Goal: Communication & Community: Answer question/provide support

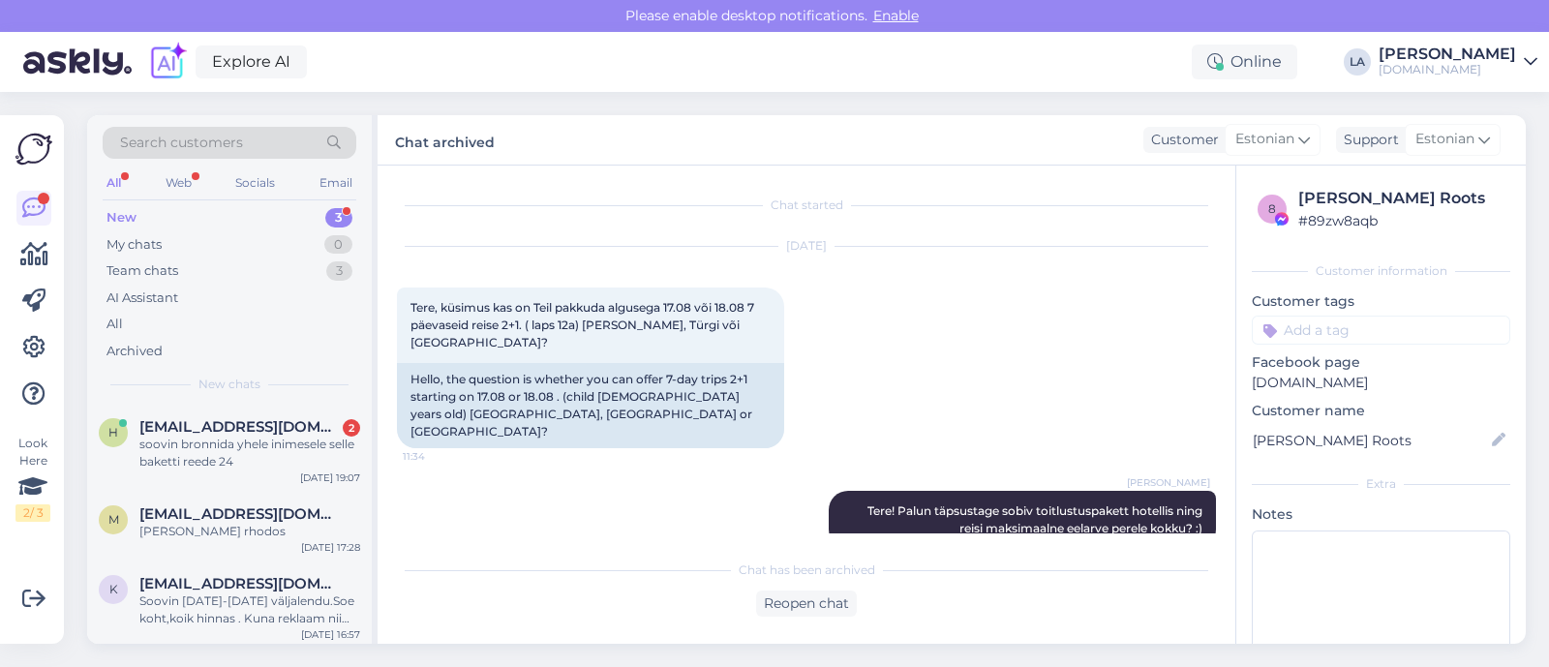
scroll to position [1366, 0]
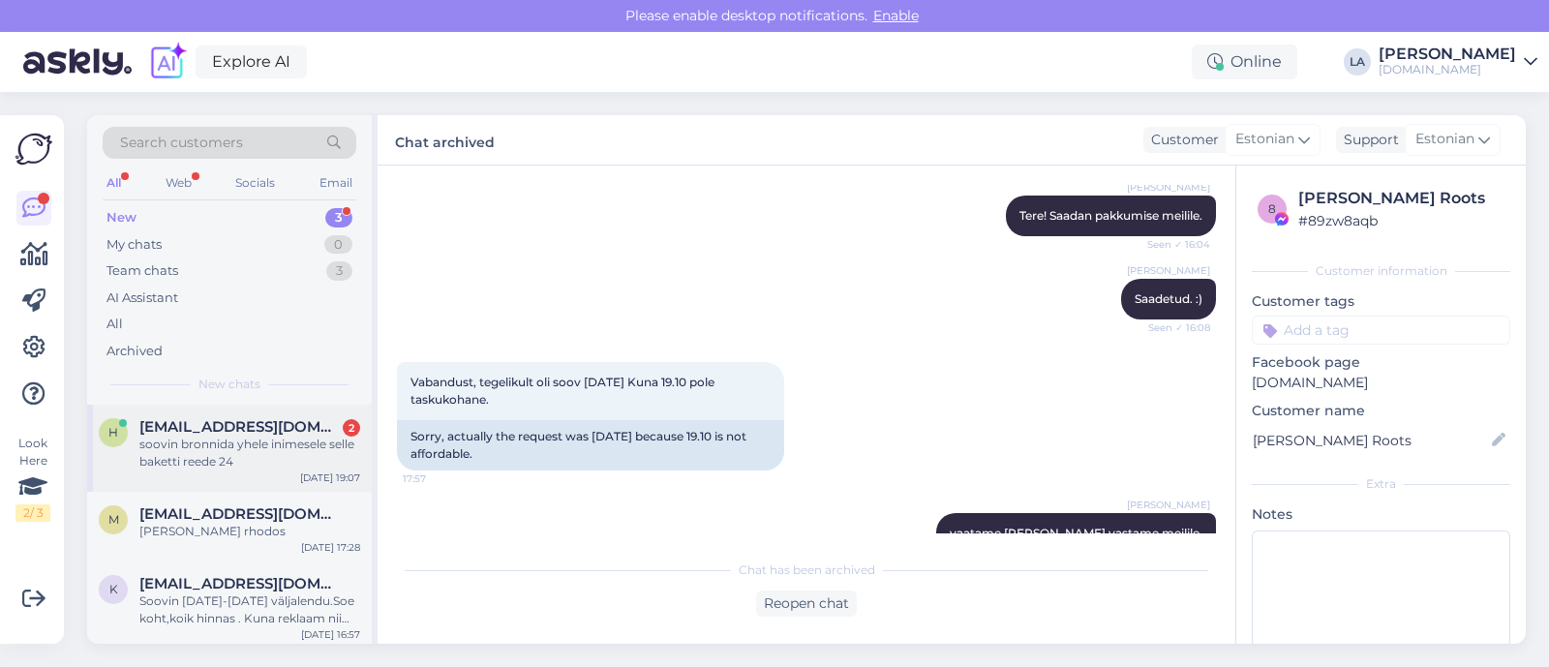
click at [337, 441] on div "soovin bronnida yhele inimesele selle baketti reede 24" at bounding box center [249, 453] width 221 height 35
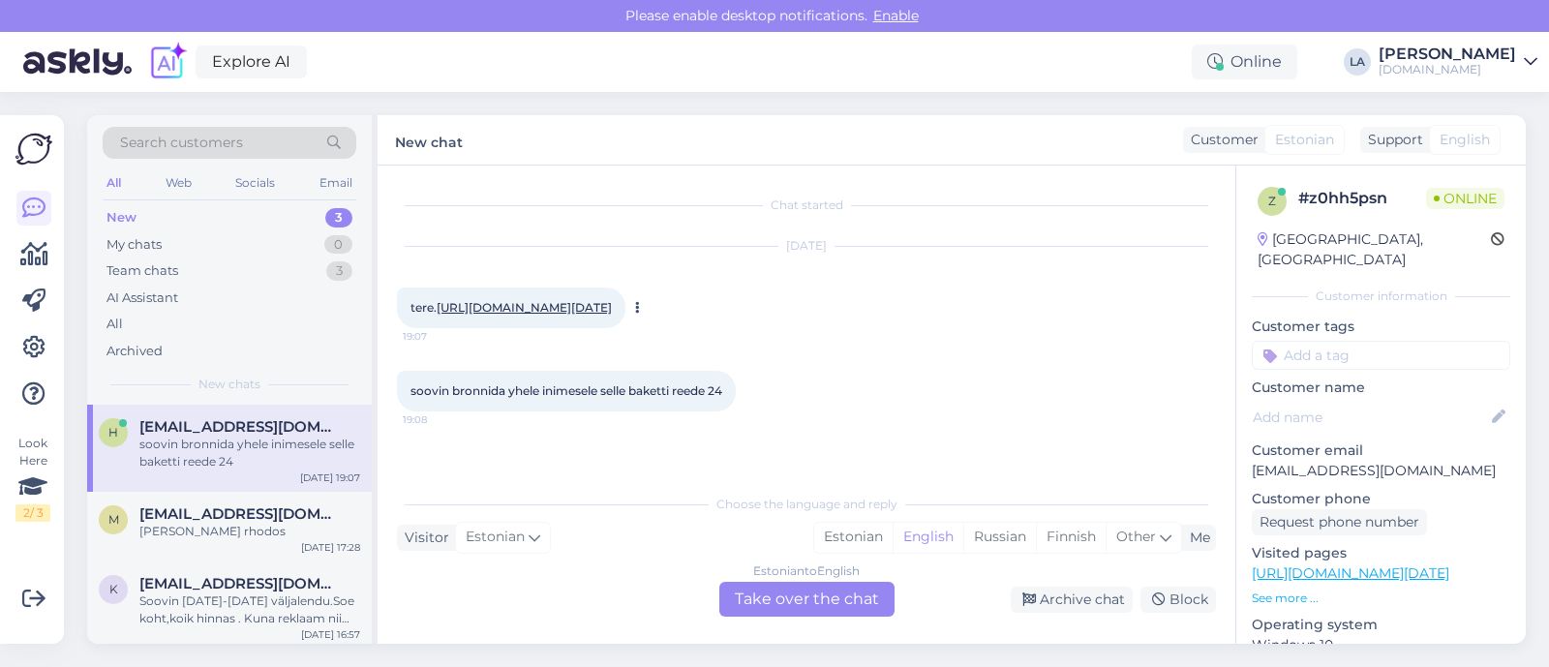
click at [563, 311] on link "[URL][DOMAIN_NAME][DATE]" at bounding box center [524, 307] width 175 height 15
click at [287, 596] on div "Soovin [DATE]-[DATE] väljalendu.Soe koht,koik hinnas . Kuna reklaam nii hea hin…" at bounding box center [249, 606] width 221 height 35
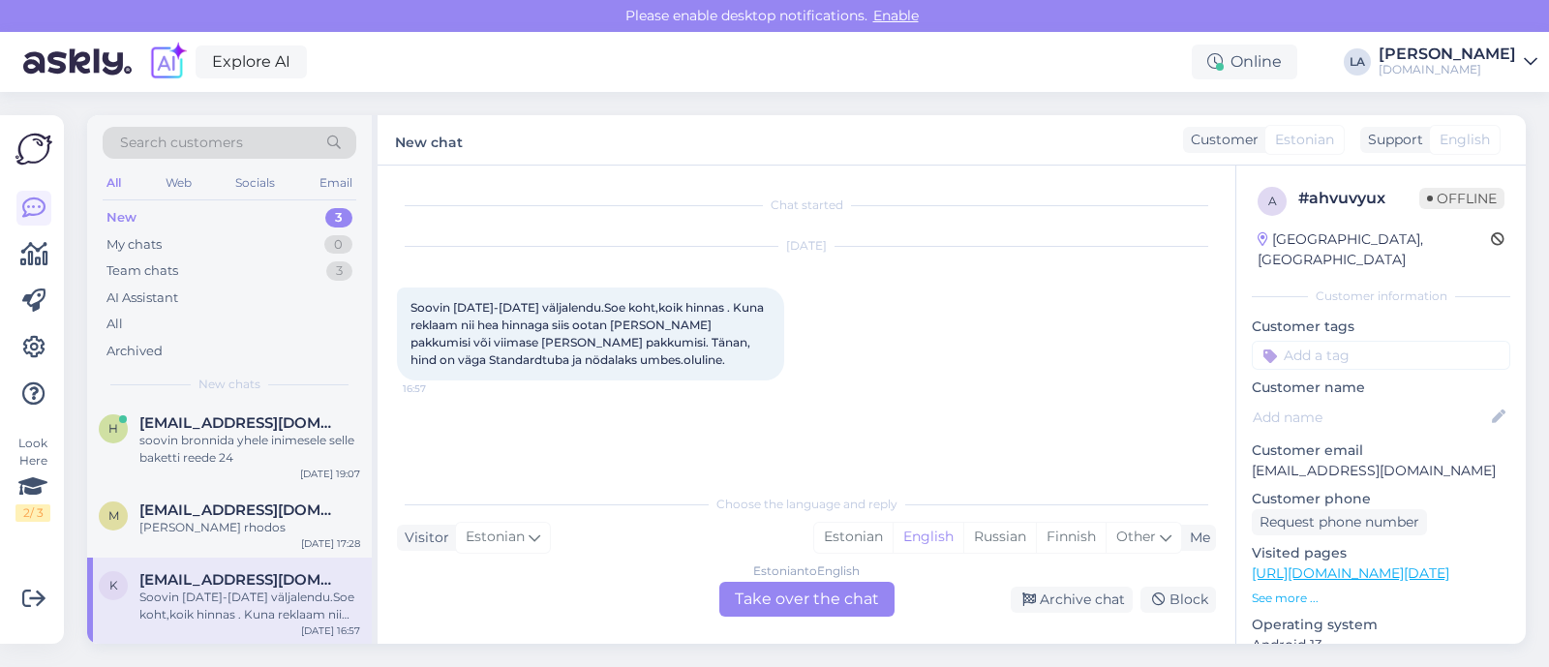
click at [835, 585] on div "Estonian to English Take over the chat" at bounding box center [806, 599] width 175 height 35
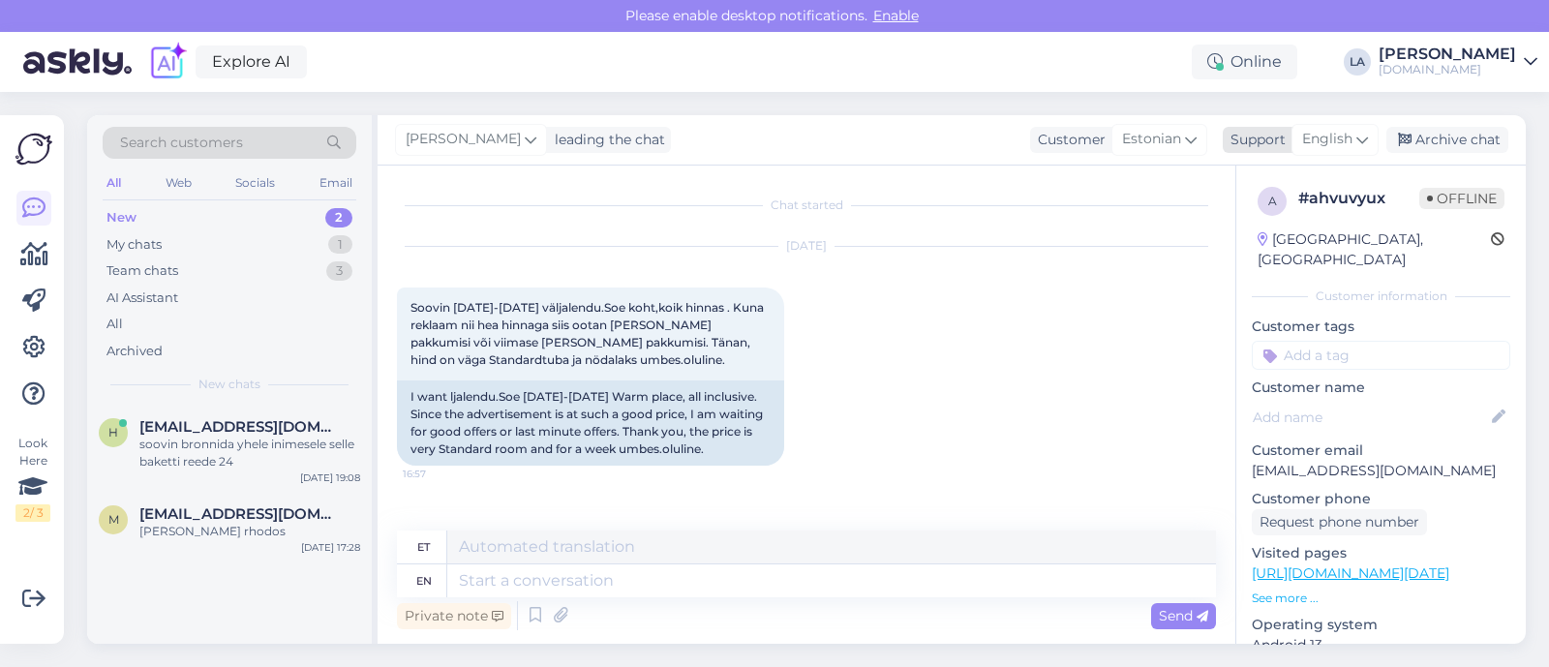
click at [1350, 142] on span "English" at bounding box center [1327, 139] width 50 height 21
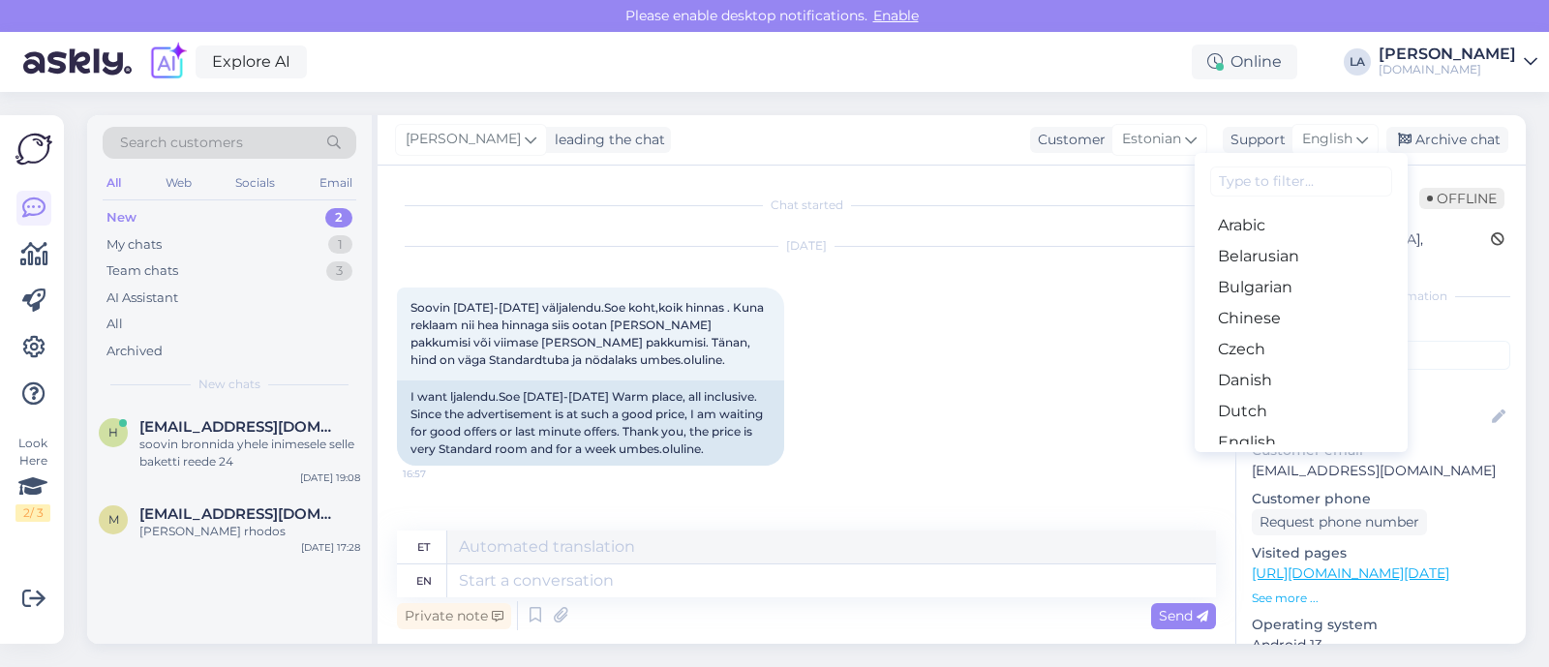
drag, startPoint x: 1278, startPoint y: 349, endPoint x: 1232, endPoint y: 386, distance: 58.5
click at [1278, 458] on link "Estonian" at bounding box center [1301, 473] width 213 height 31
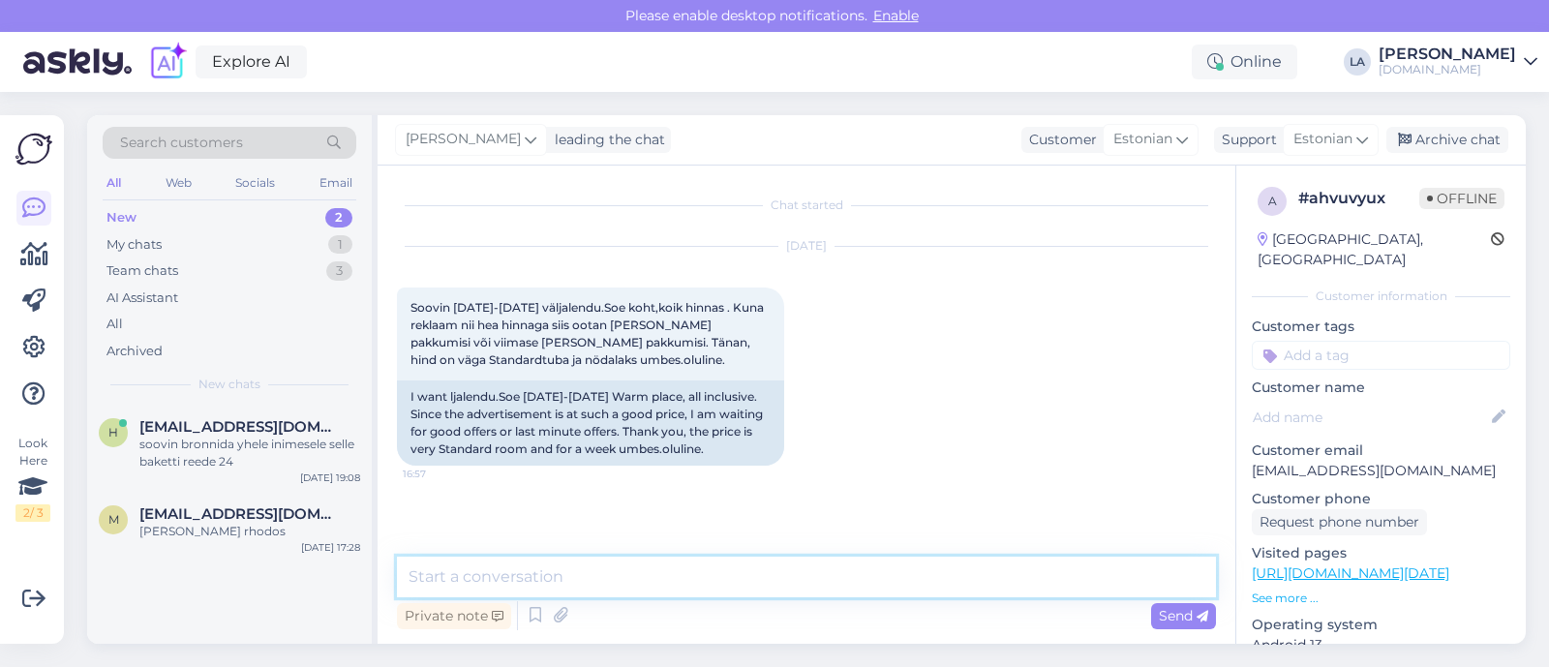
drag, startPoint x: 620, startPoint y: 562, endPoint x: 619, endPoint y: 549, distance: 13.7
click at [620, 562] on textarea at bounding box center [806, 577] width 819 height 41
click at [601, 587] on textarea "Tere! Palume täpsustada mitmekesi reisite" at bounding box center [806, 577] width 819 height 41
click at [803, 557] on textarea "Tere! Palume täpsustada ka mitmekesi reisite" at bounding box center [806, 577] width 819 height 41
type textarea "Tere! Palume täpsustada ka mitmekesi reisite."
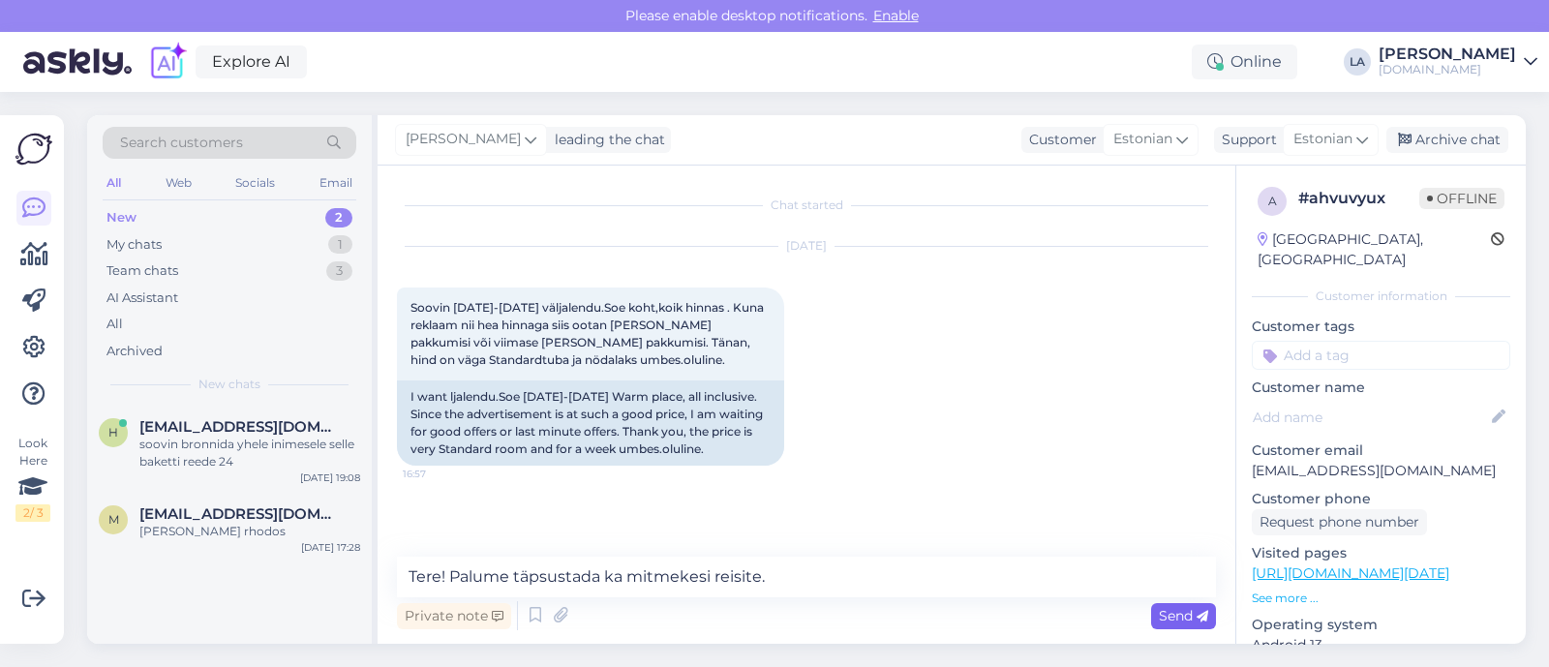
click at [1172, 618] on span "Send" at bounding box center [1183, 615] width 49 height 17
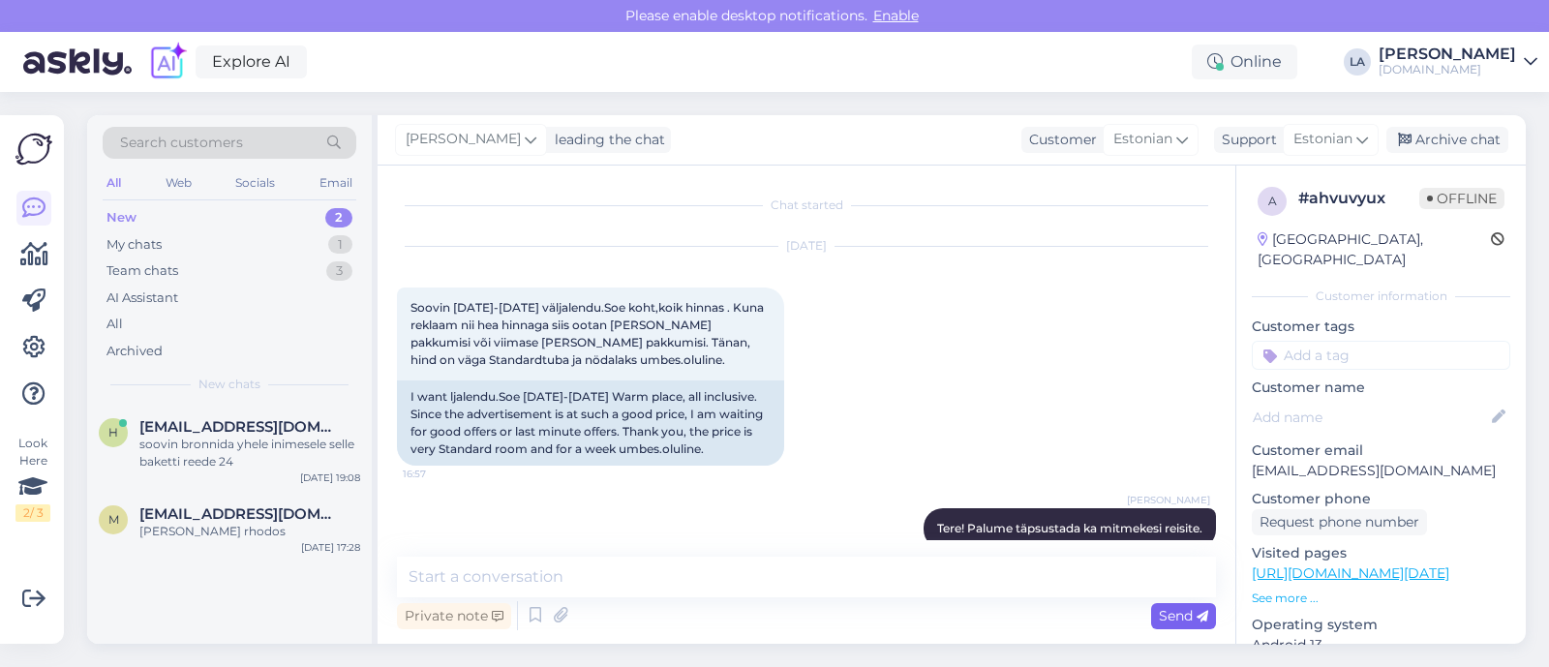
scroll to position [31, 0]
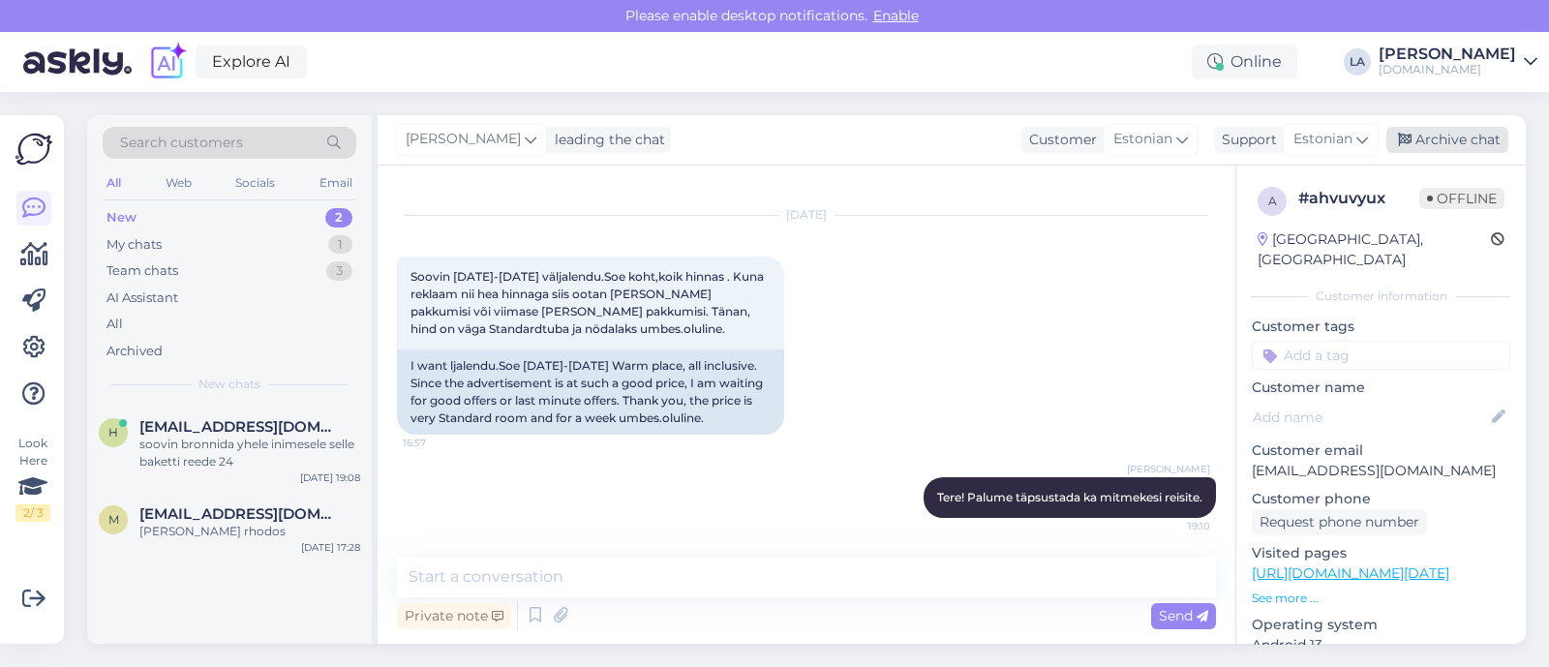
click at [1418, 142] on div "Archive chat" at bounding box center [1447, 140] width 122 height 26
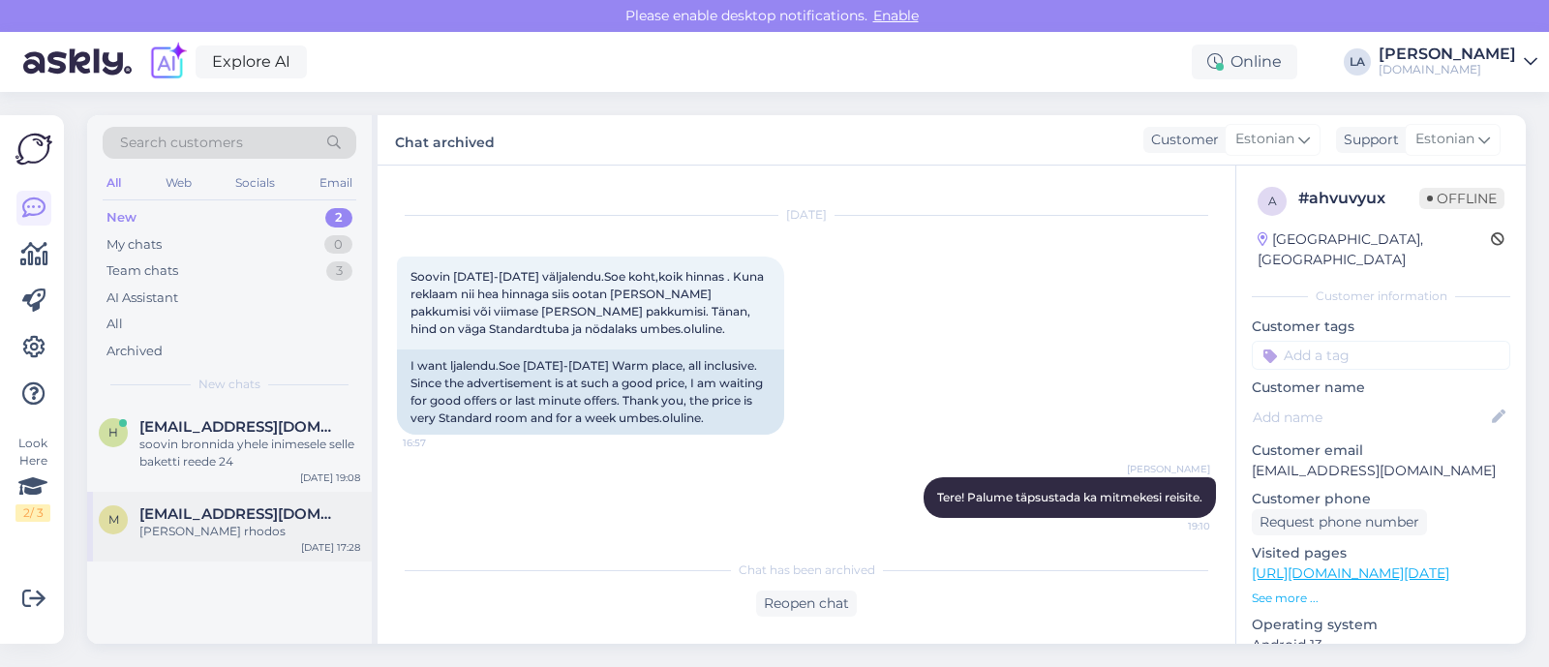
click at [242, 529] on div "[PERSON_NAME] rhodos" at bounding box center [249, 531] width 221 height 17
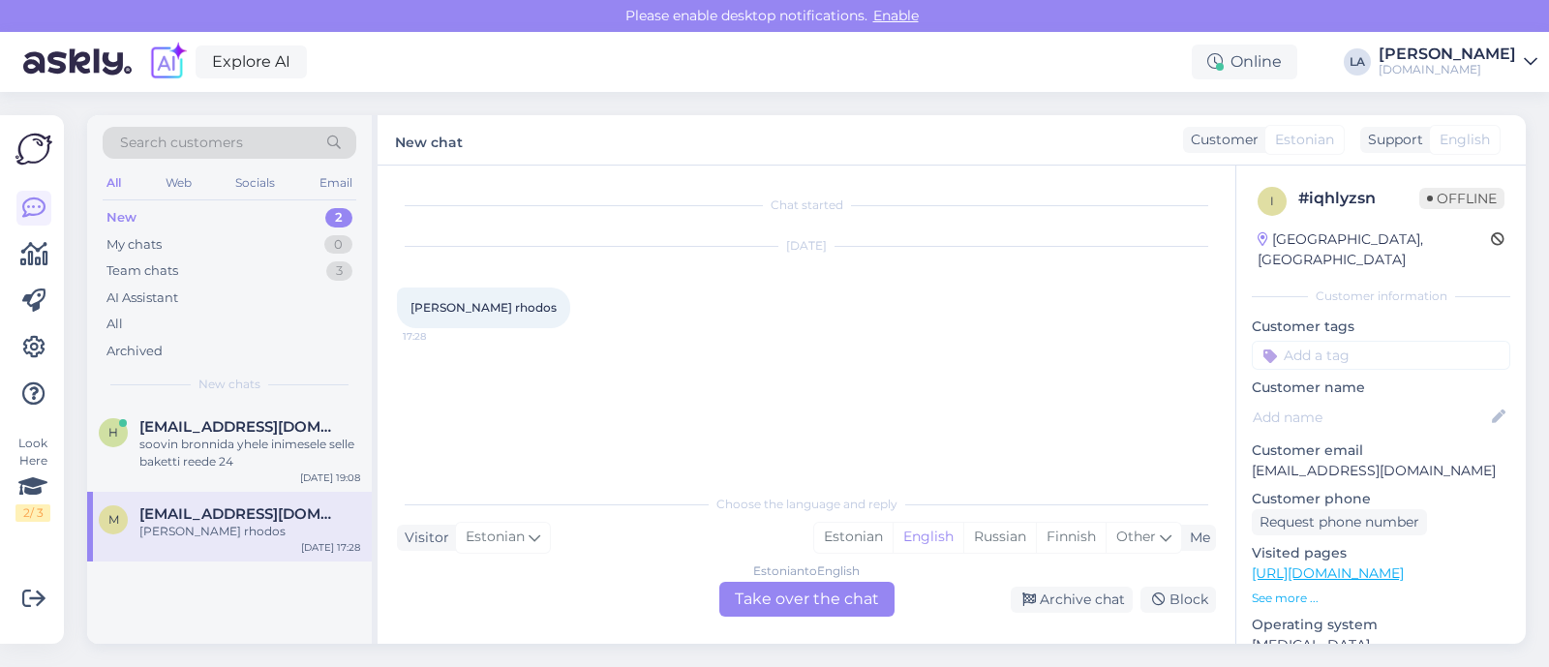
drag, startPoint x: 825, startPoint y: 590, endPoint x: 894, endPoint y: 505, distance: 109.3
click at [823, 587] on div "Estonian to English Take over the chat" at bounding box center [806, 599] width 175 height 35
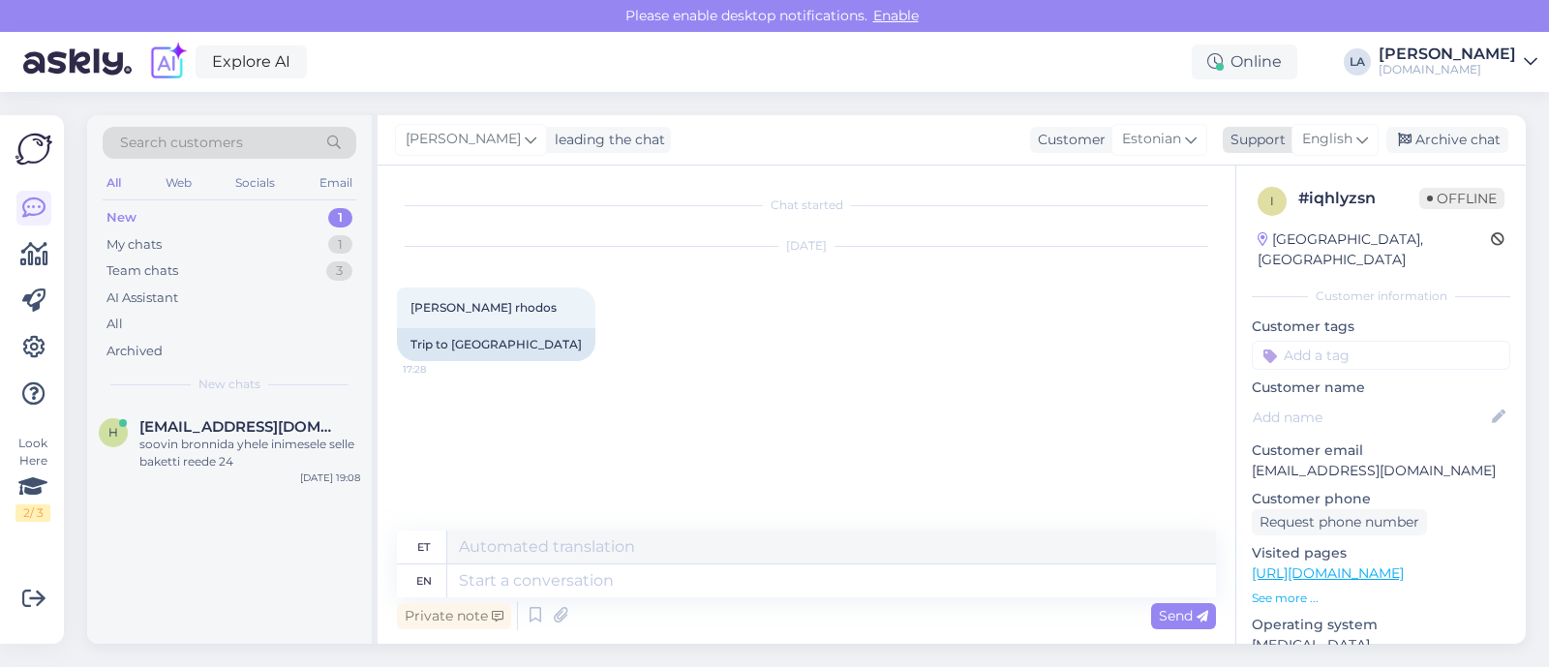
click at [1313, 142] on span "English" at bounding box center [1327, 139] width 50 height 21
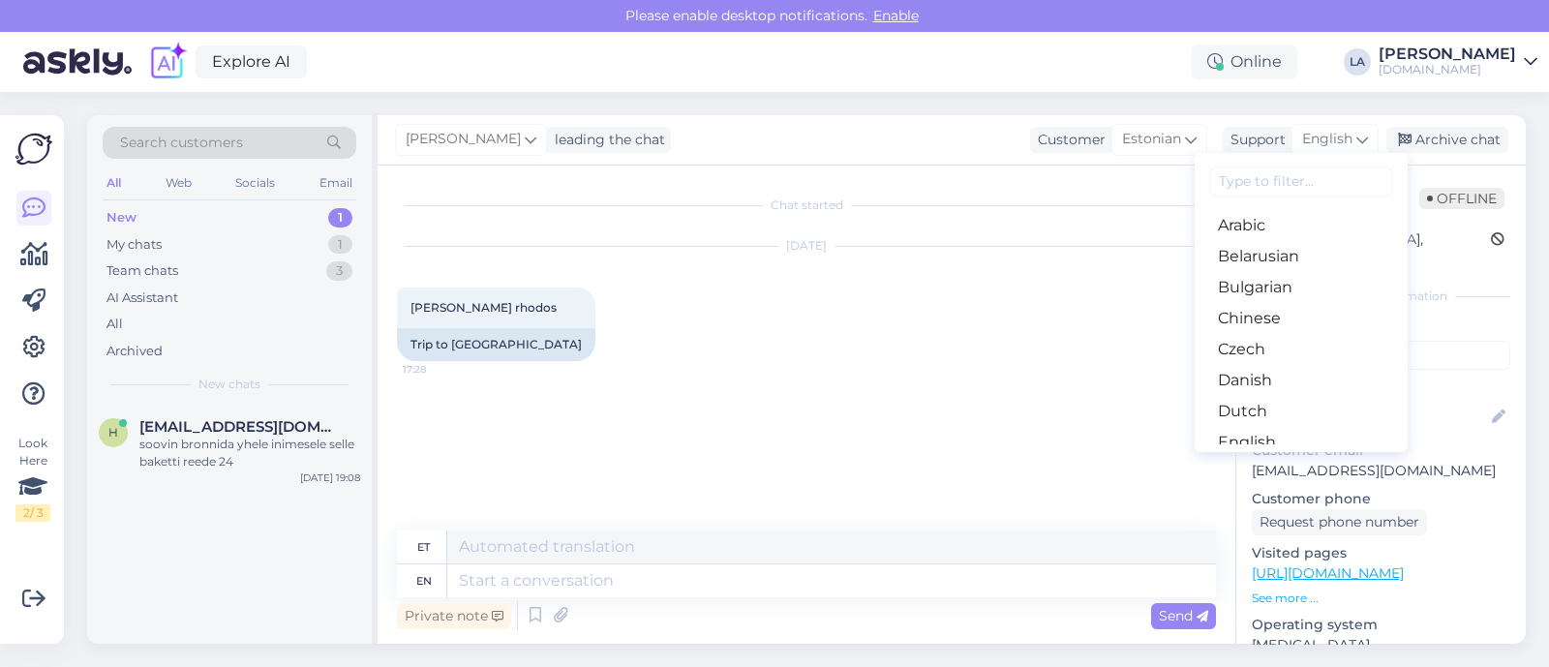
click at [1234, 458] on link "Estonian" at bounding box center [1301, 473] width 213 height 31
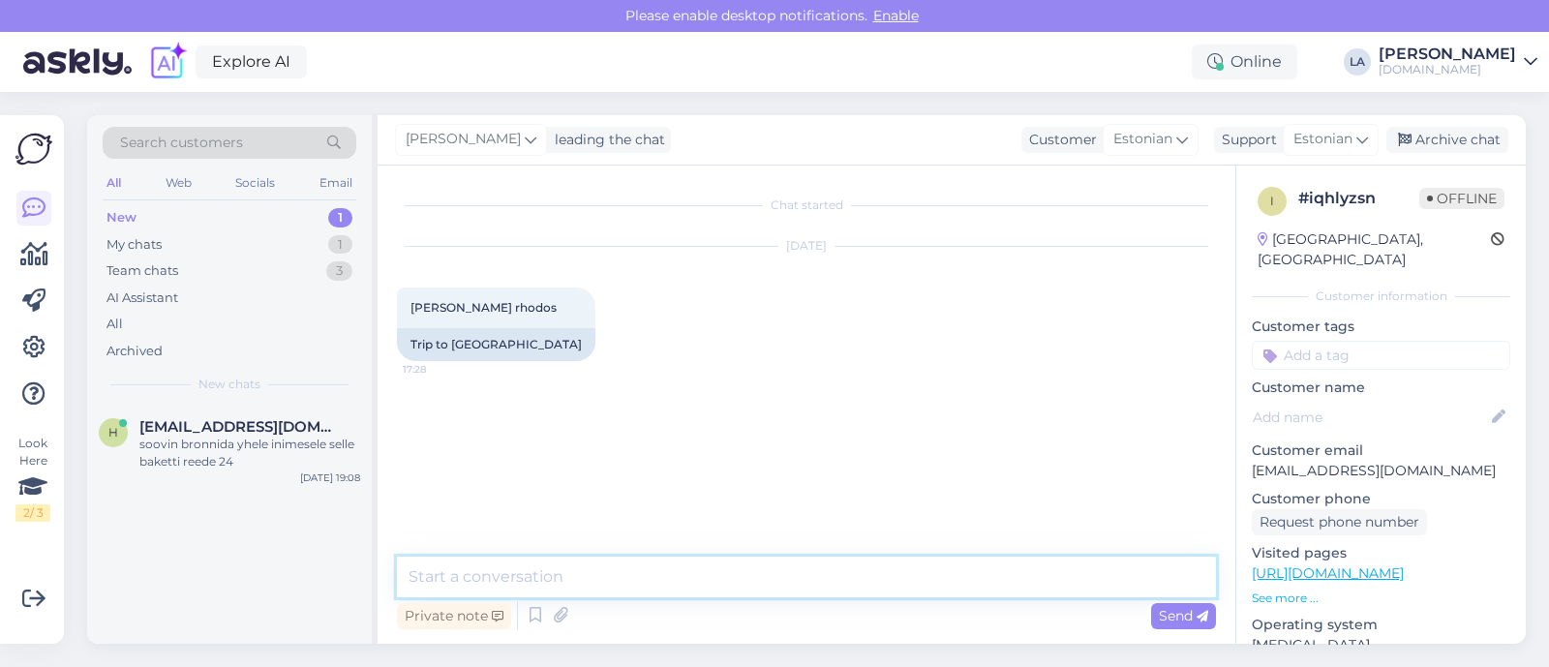
click at [773, 592] on textarea at bounding box center [806, 577] width 819 height 41
type textarea "Tere! Mitmekesi reisite ja millal soovite reisida?"
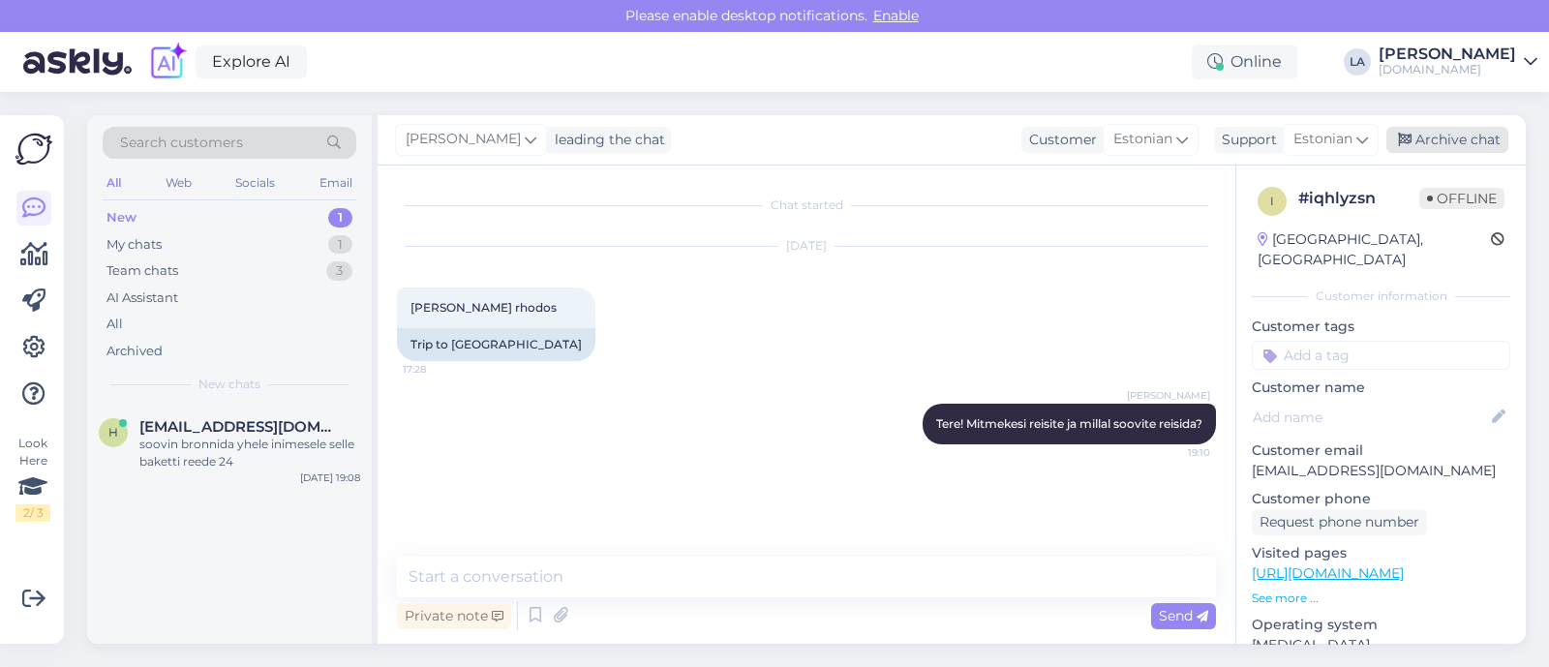
click at [1462, 141] on div "Archive chat" at bounding box center [1447, 140] width 122 height 26
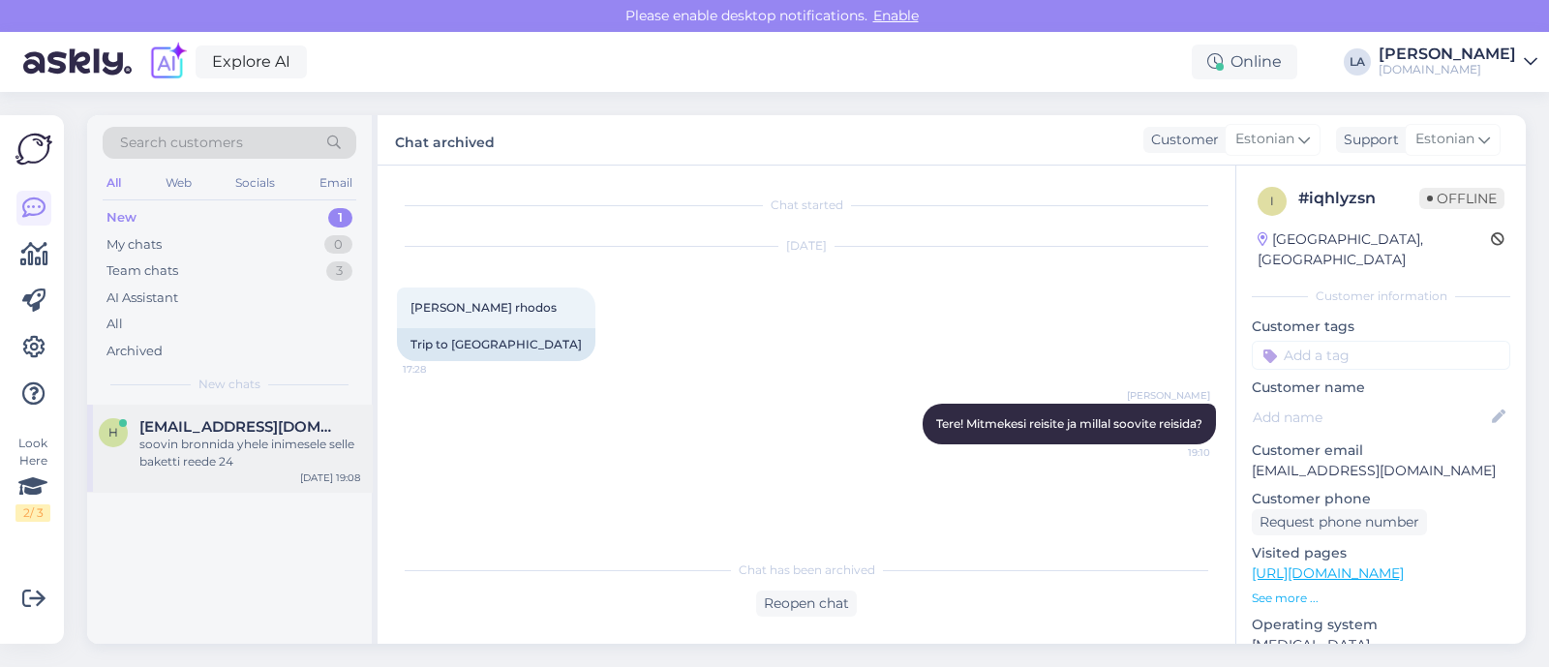
click at [245, 441] on div "soovin bronnida yhele inimesele selle baketti reede 24" at bounding box center [249, 453] width 221 height 35
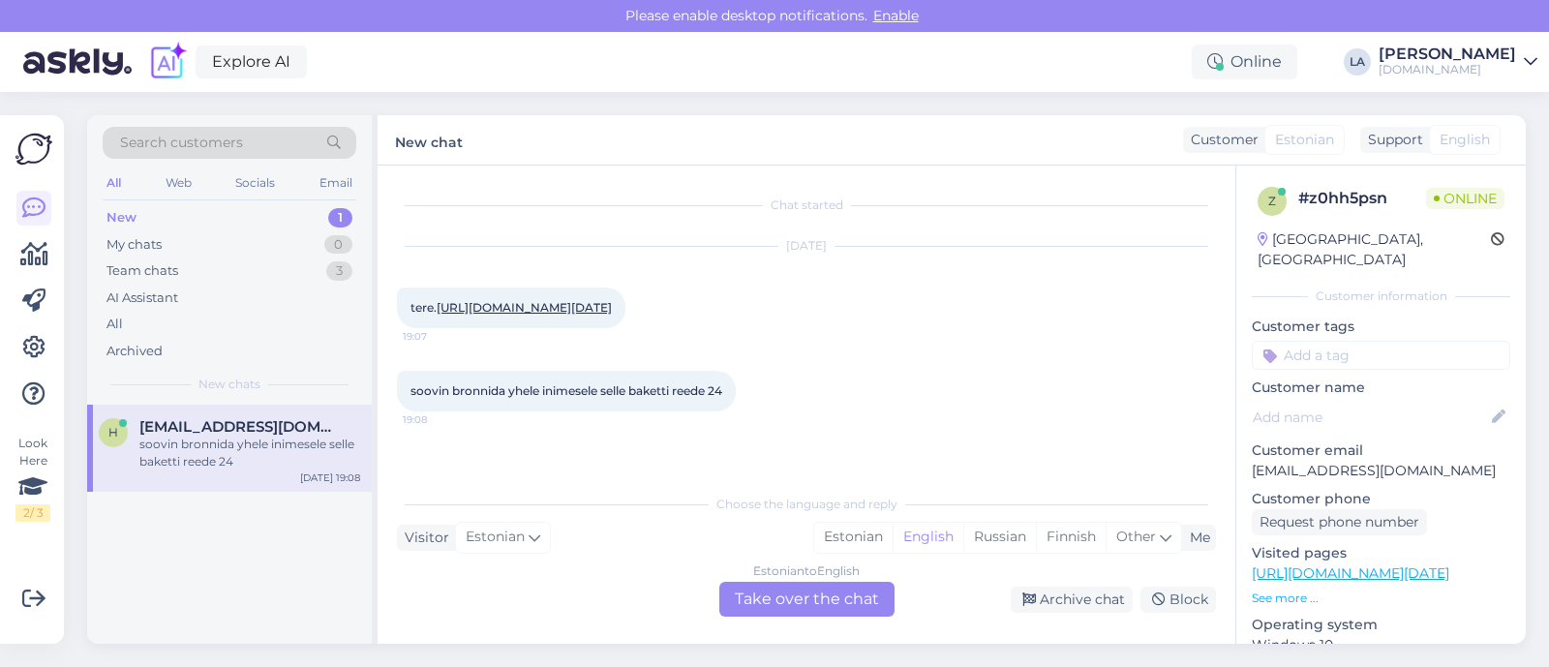
click at [746, 591] on div "Estonian to English Take over the chat" at bounding box center [806, 599] width 175 height 35
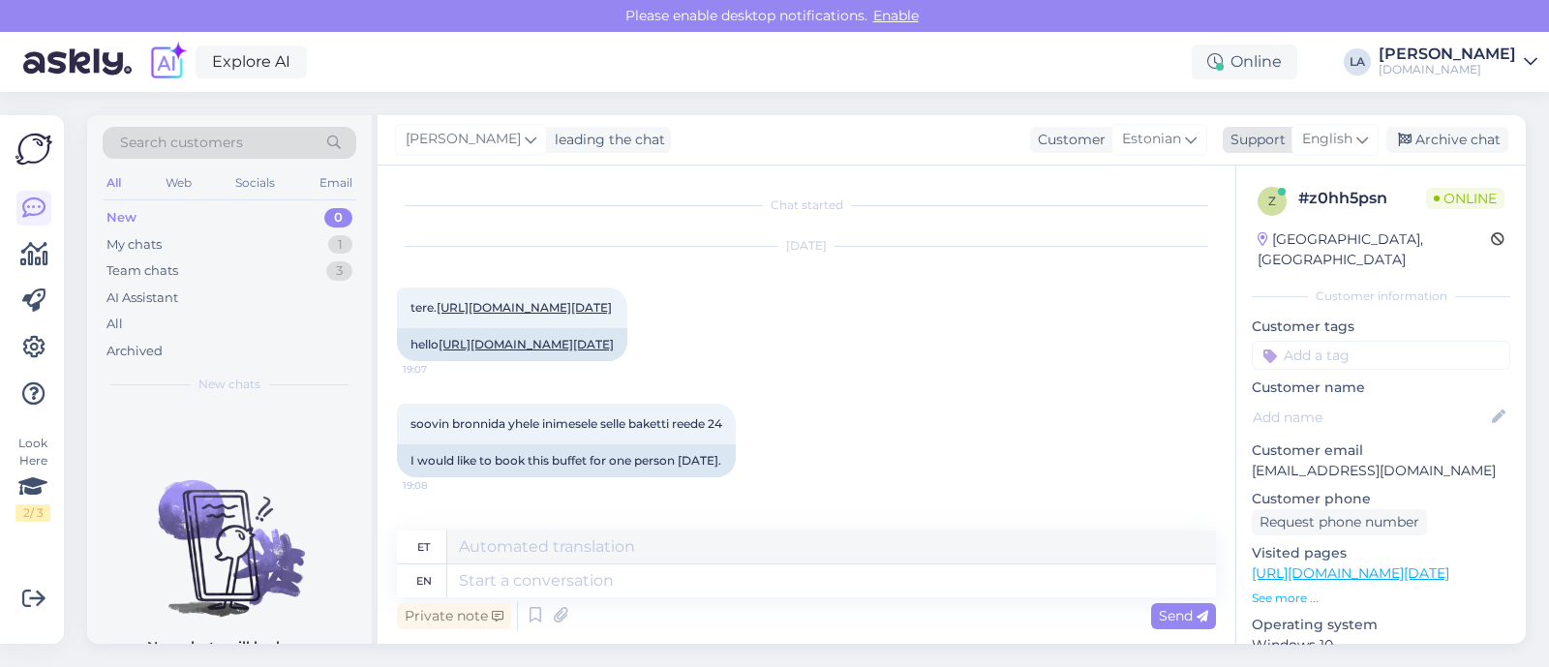
click at [1336, 130] on span "English" at bounding box center [1327, 139] width 50 height 21
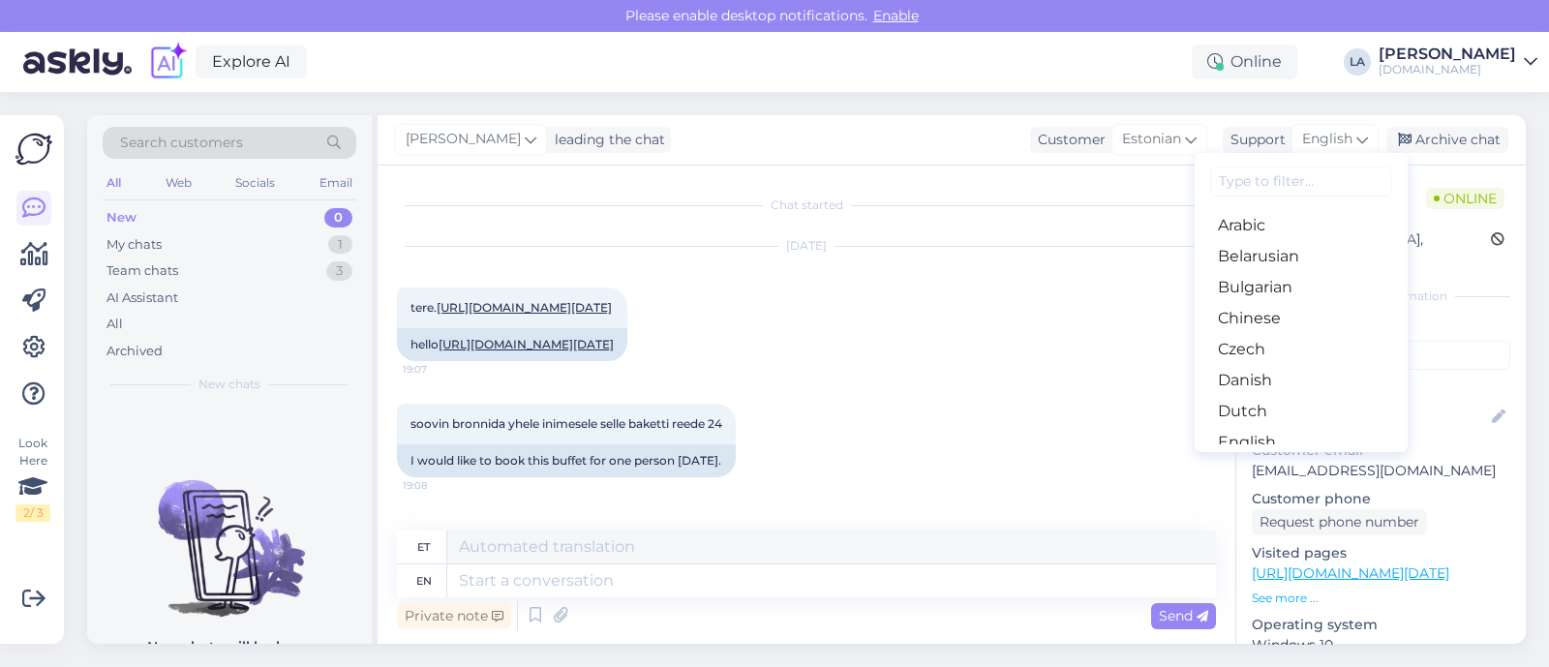
click at [1248, 458] on link "Estonian" at bounding box center [1301, 473] width 213 height 31
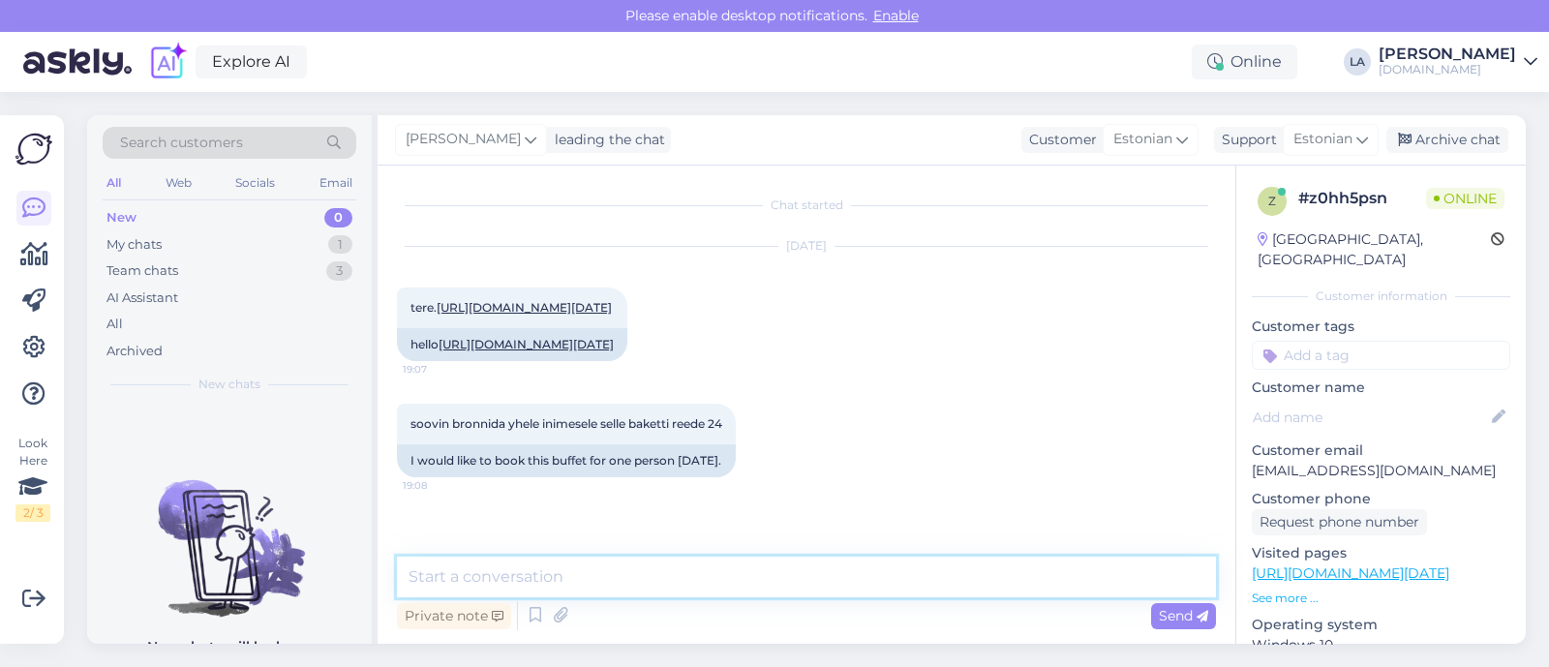
click at [696, 573] on textarea at bounding box center [806, 577] width 819 height 41
type textarea "Saadame info meilile."
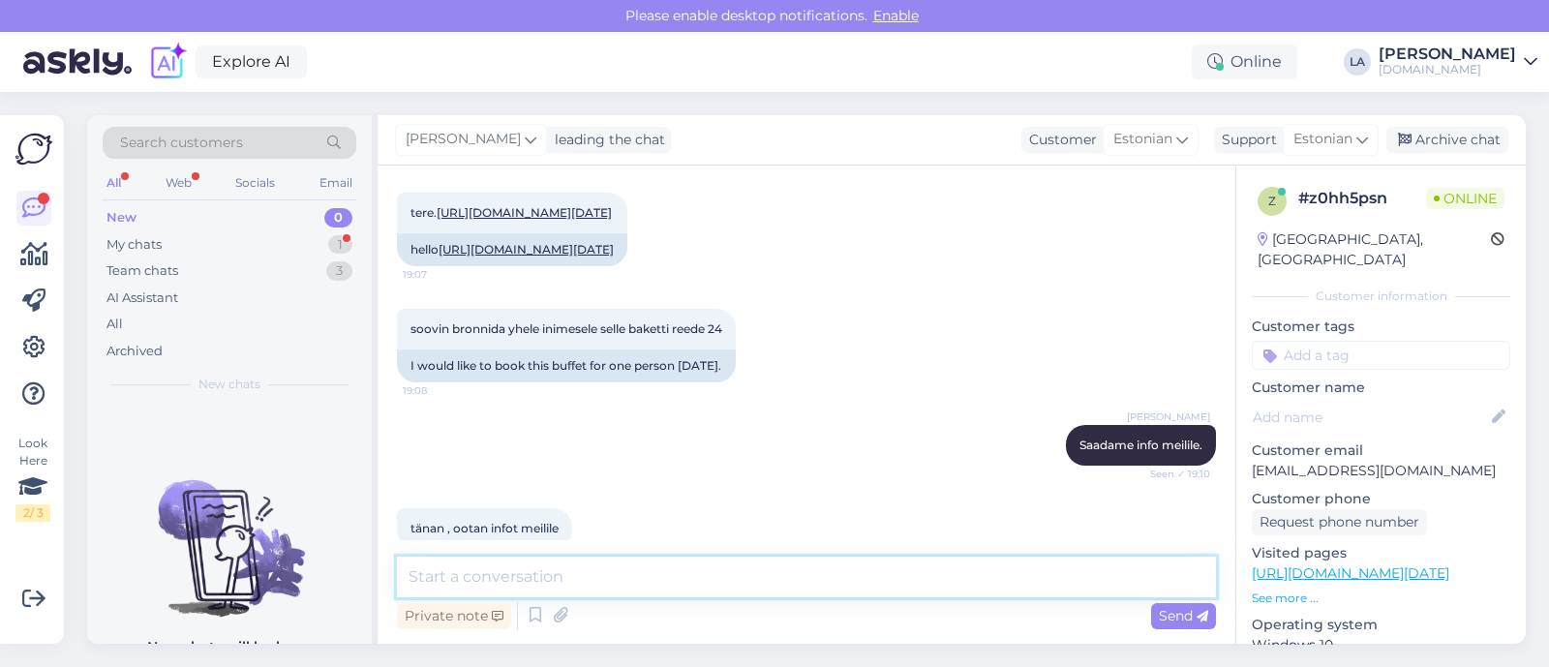
scroll to position [178, 0]
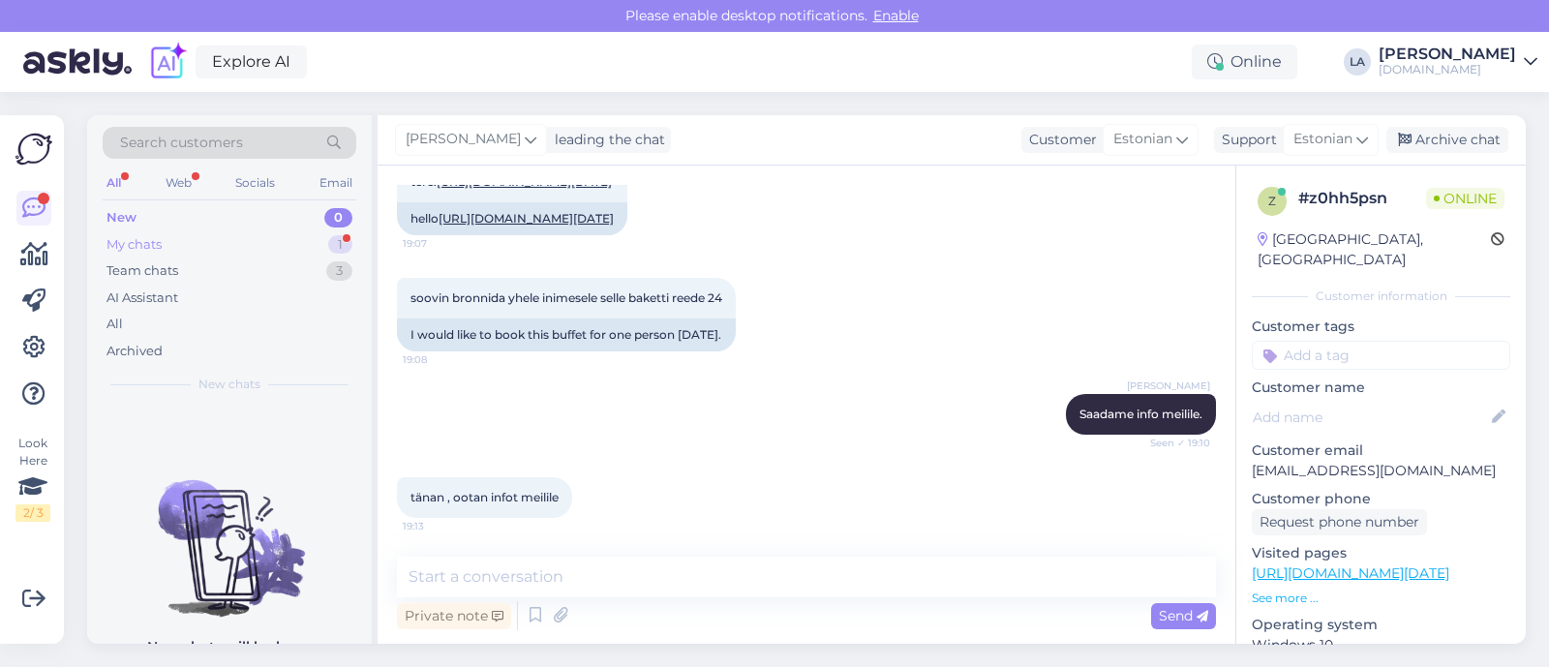
click at [258, 238] on div "My chats 1" at bounding box center [230, 244] width 254 height 27
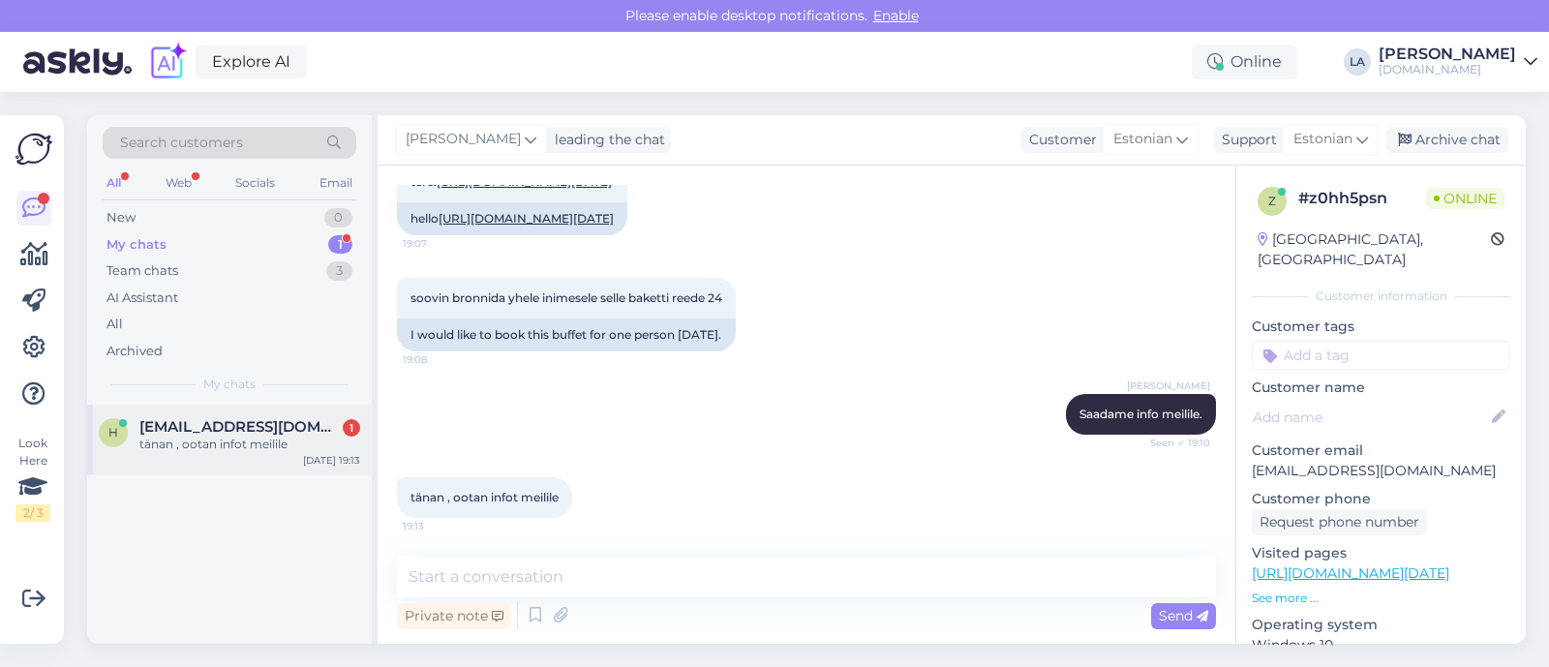
click at [312, 457] on div "[DATE] 19:13" at bounding box center [331, 460] width 57 height 15
click at [293, 219] on div "New 1" at bounding box center [230, 217] width 254 height 27
click at [301, 462] on div "4 inimest ,täiskasvanud nii et vaja on kaks kaheinimimese tuba .Eraldi vooditeg…" at bounding box center [249, 453] width 221 height 35
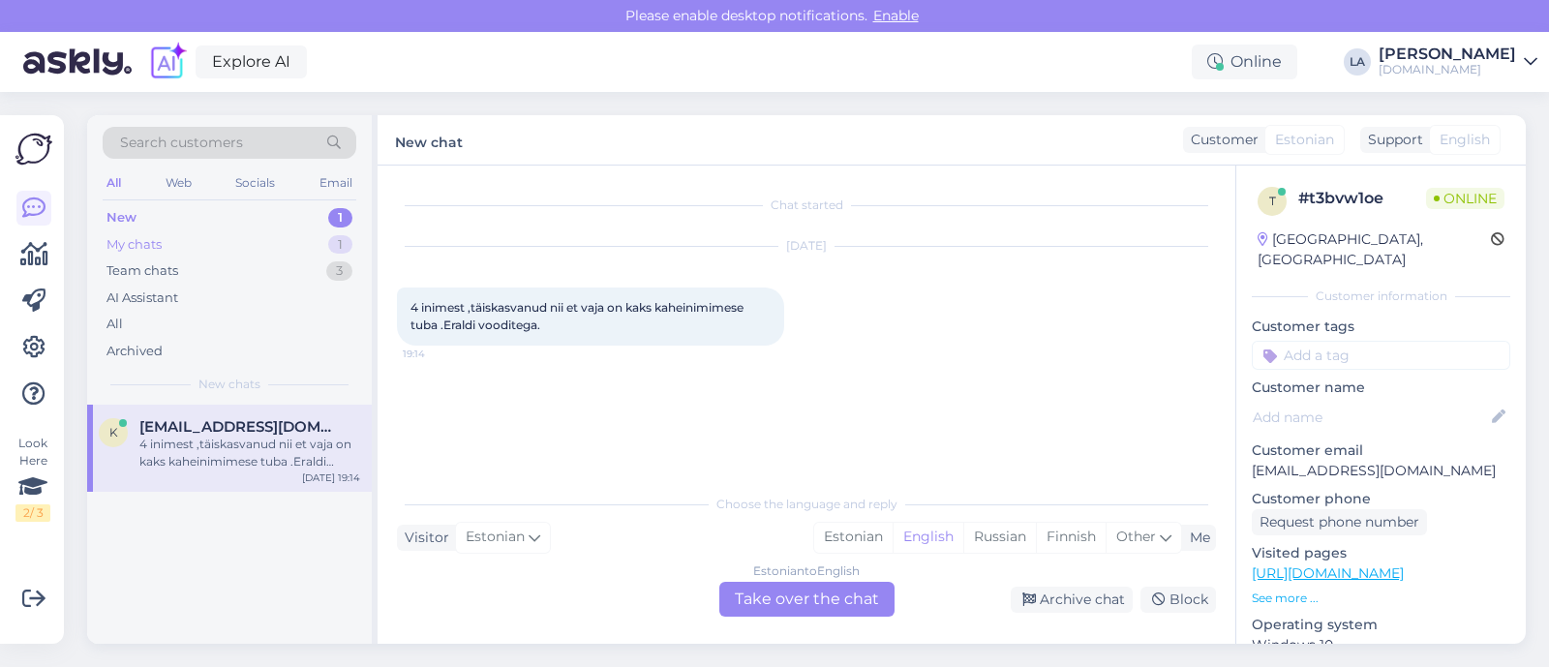
click at [304, 250] on div "My chats 1" at bounding box center [230, 244] width 254 height 27
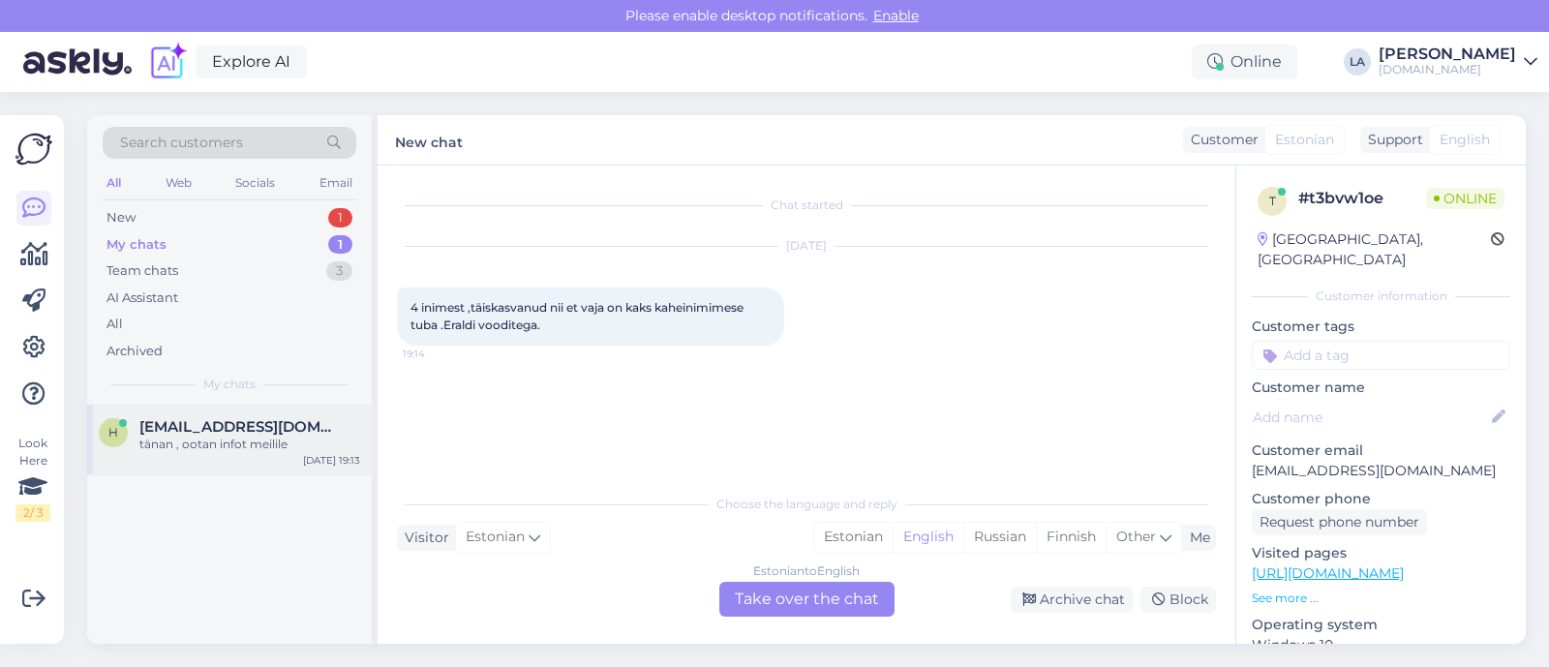
click at [260, 454] on div "h [EMAIL_ADDRESS][DOMAIN_NAME] tänan , ootan infot meilile [DATE] 19:13" at bounding box center [229, 440] width 285 height 70
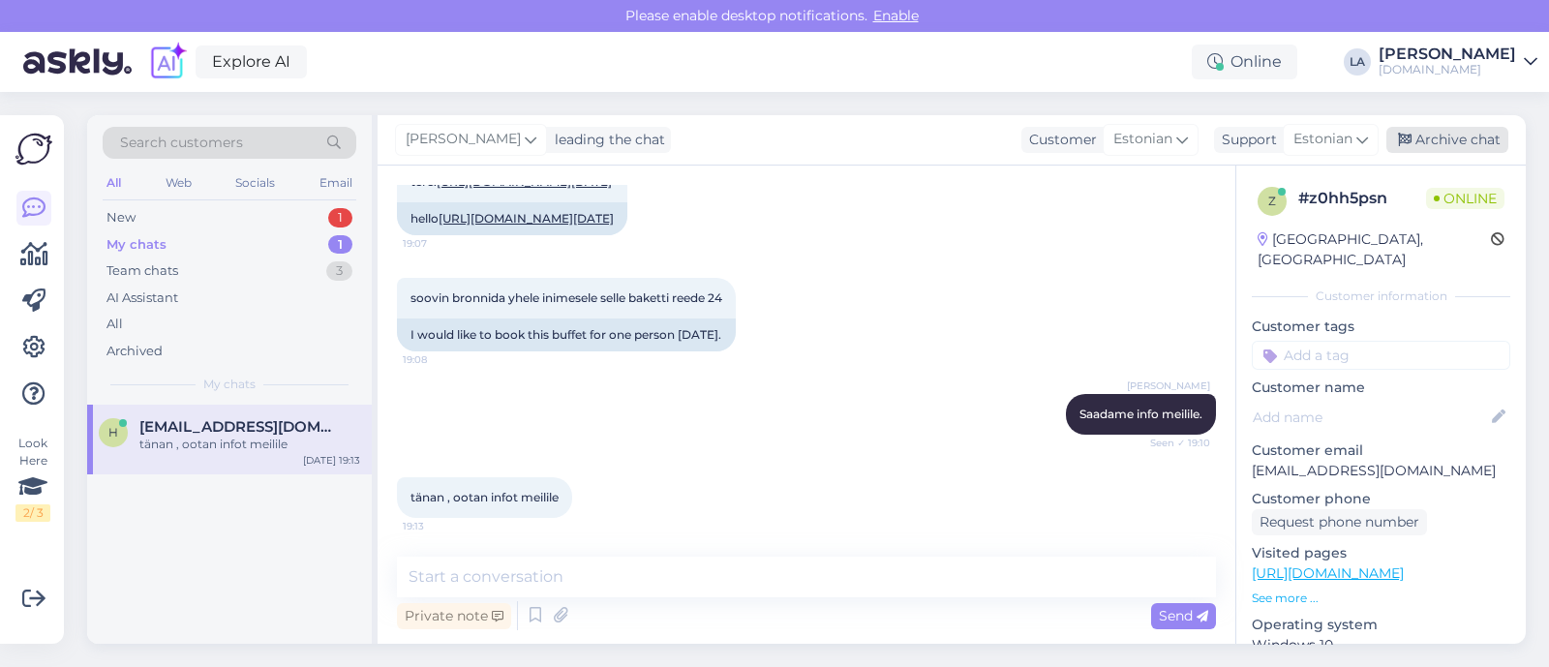
click at [1464, 140] on div "Archive chat" at bounding box center [1447, 140] width 122 height 26
